Goal: Find specific page/section: Find specific page/section

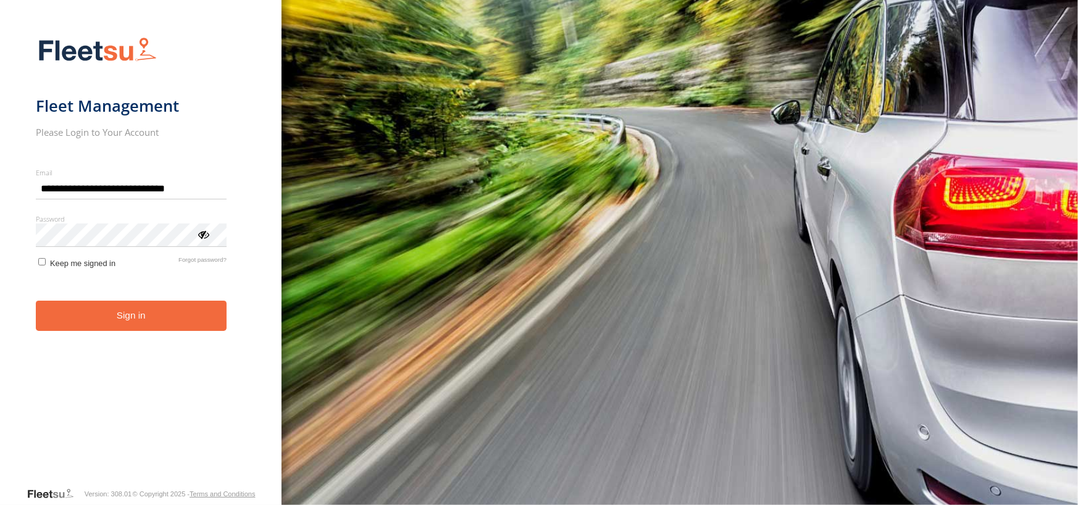
click at [91, 312] on button "Sign in" at bounding box center [131, 316] width 191 height 30
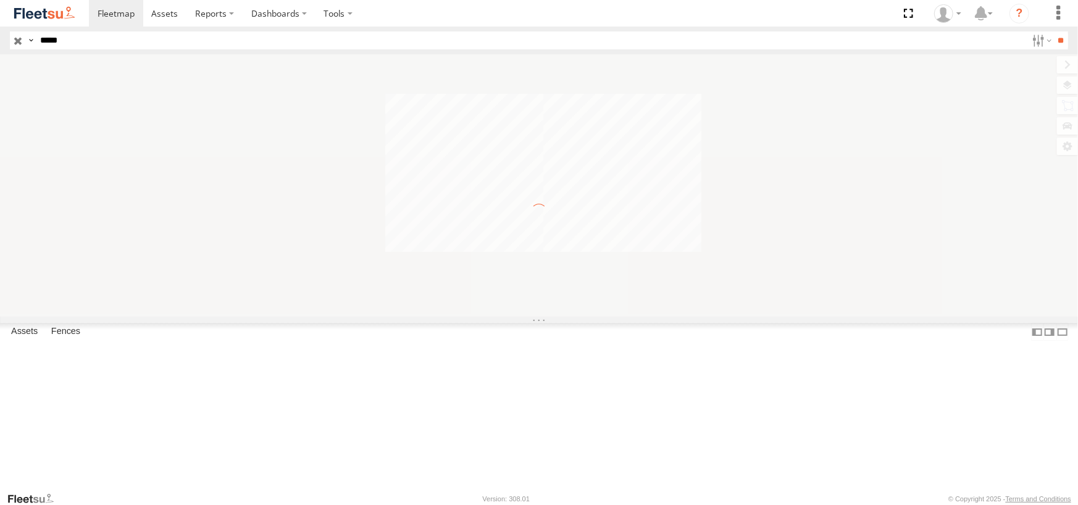
type input "*****"
click at [1053, 31] on input "**" at bounding box center [1060, 40] width 14 height 18
